Goal: Information Seeking & Learning: Find specific fact

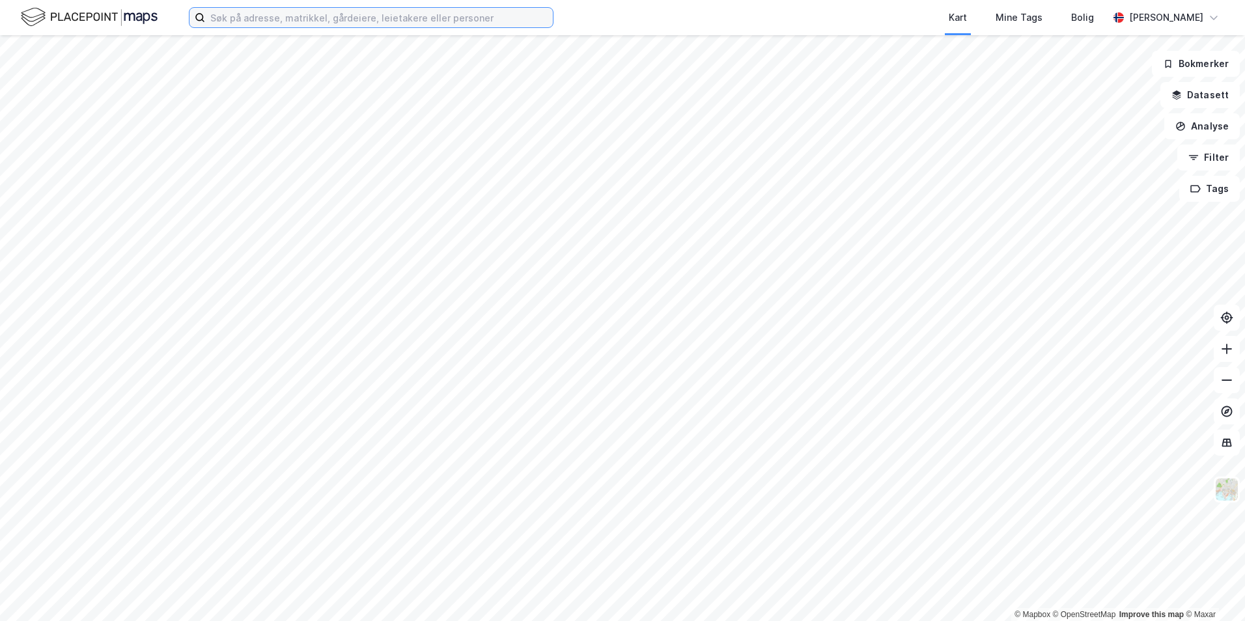
click at [232, 16] on input at bounding box center [379, 18] width 348 height 20
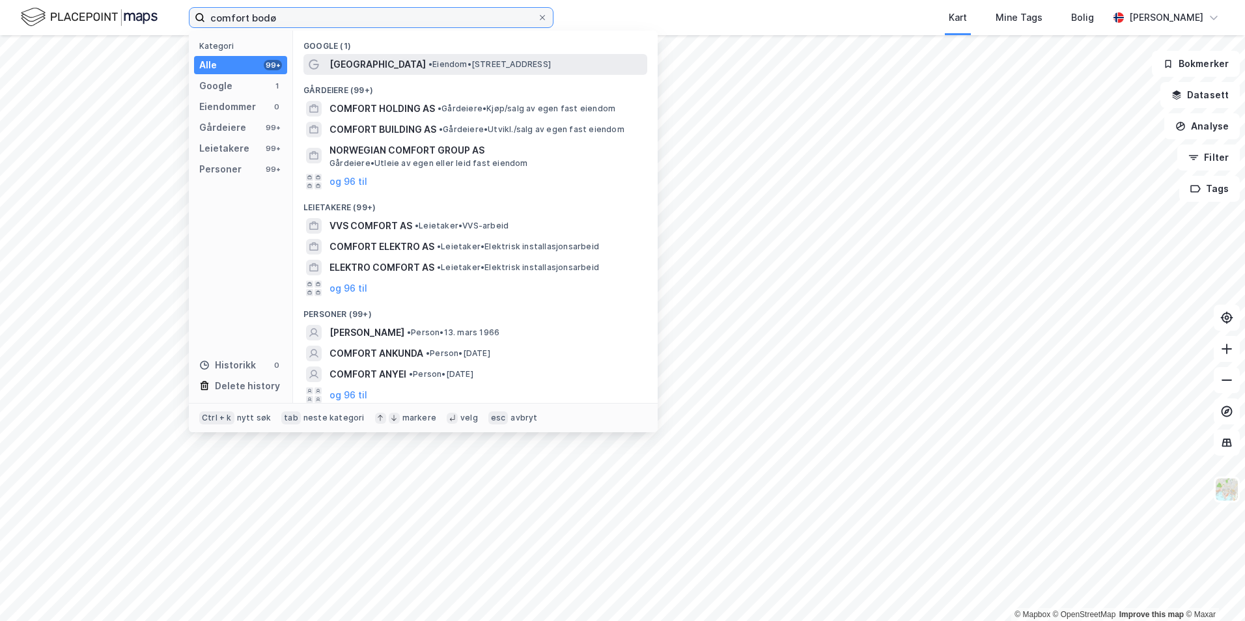
type input "comfort bodø"
click at [391, 66] on span "[GEOGRAPHIC_DATA]" at bounding box center [377, 65] width 96 height 16
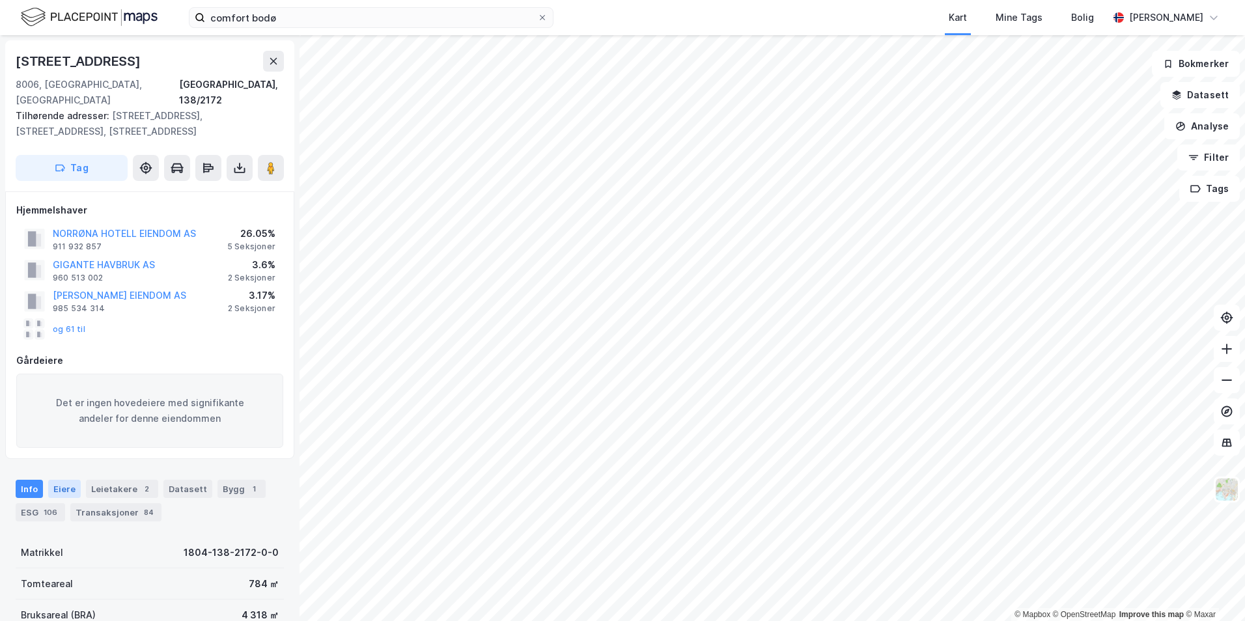
click at [68, 480] on div "Eiere" at bounding box center [64, 489] width 33 height 18
